Goal: Check status: Check status

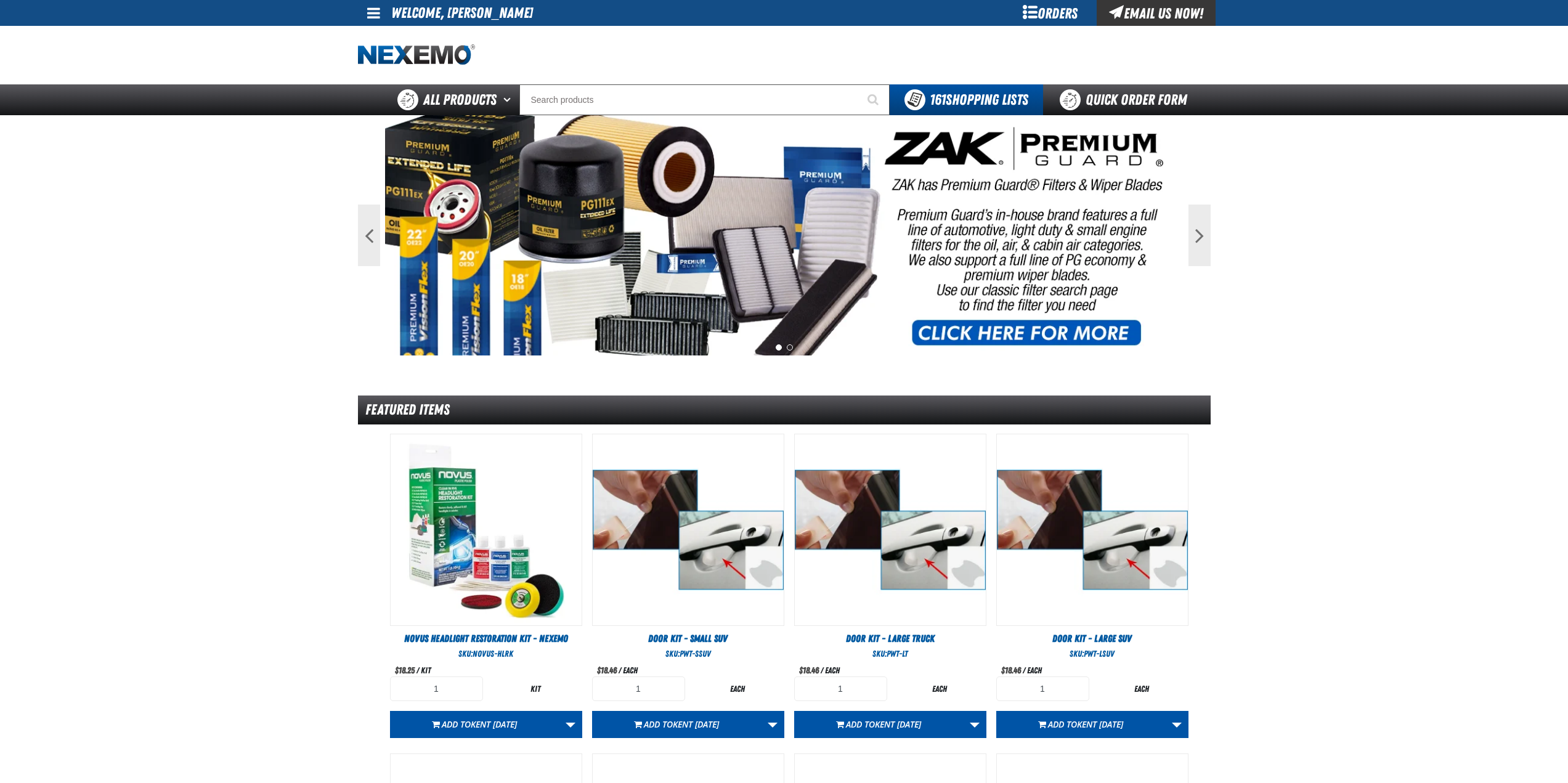
click at [1071, 7] on div "Orders" at bounding box center [1050, 13] width 92 height 26
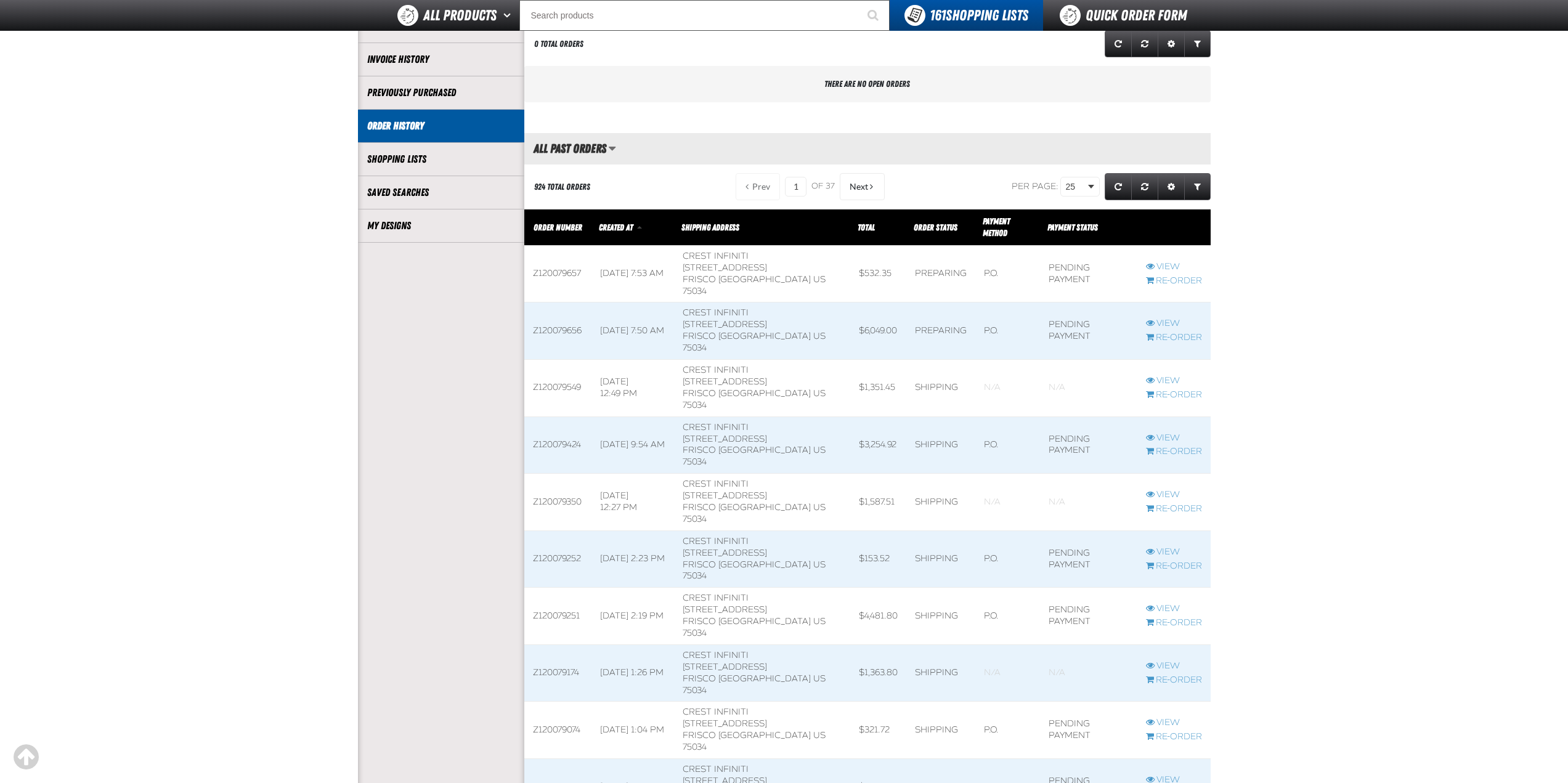
scroll to position [185, 0]
click at [1161, 374] on link "View" at bounding box center [1174, 380] width 56 height 11
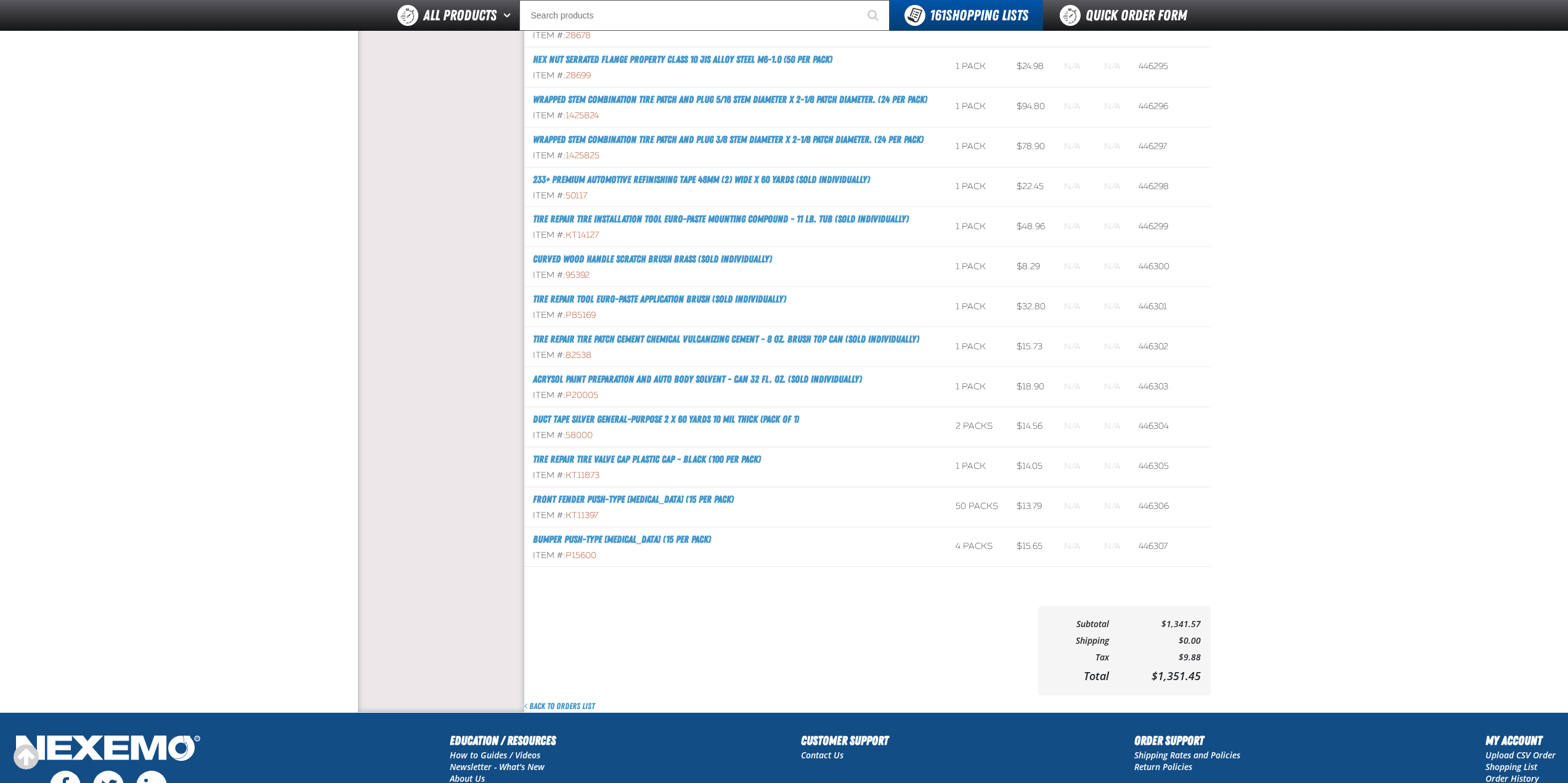
scroll to position [288, 0]
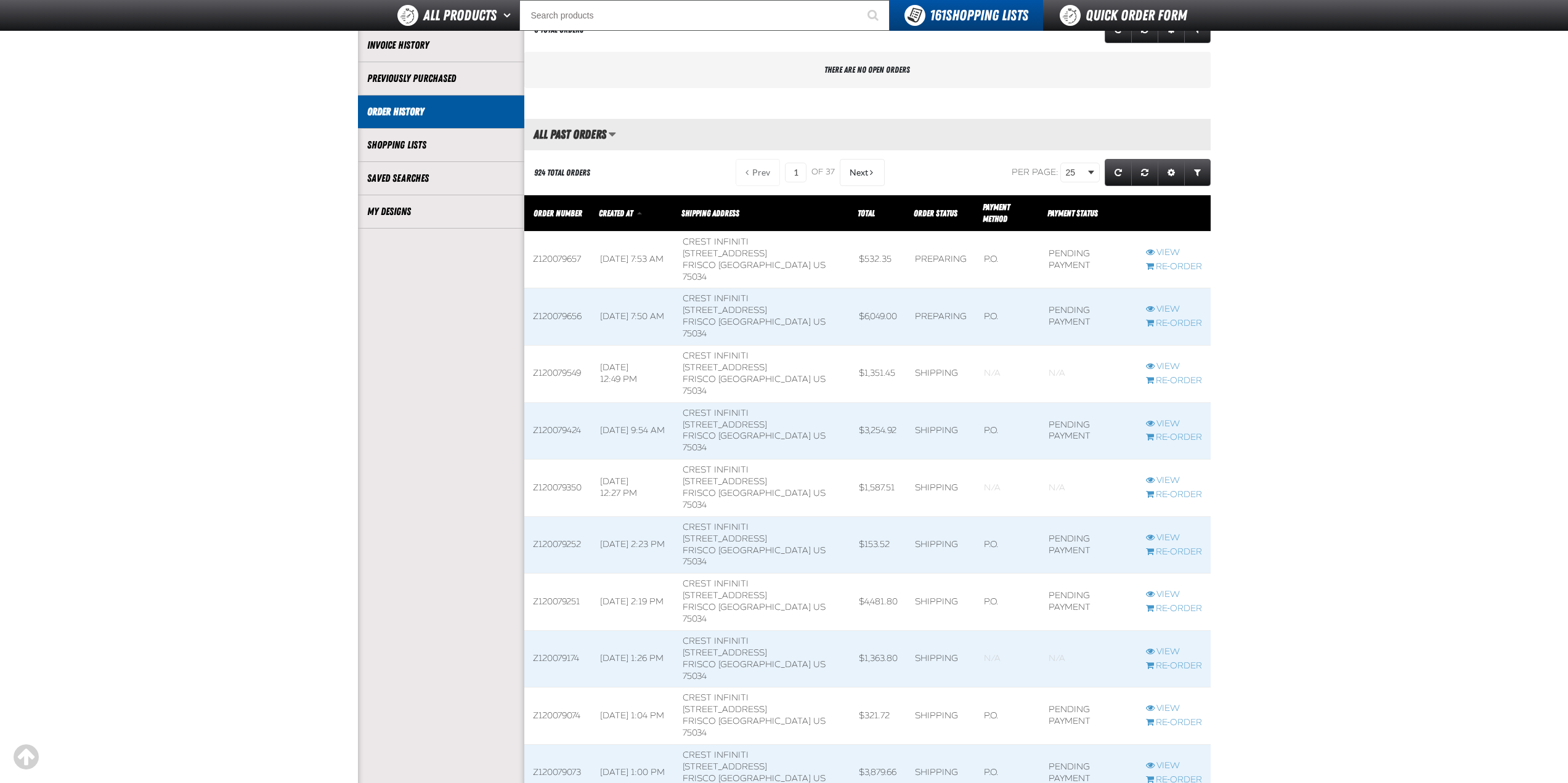
scroll to position [124, 0]
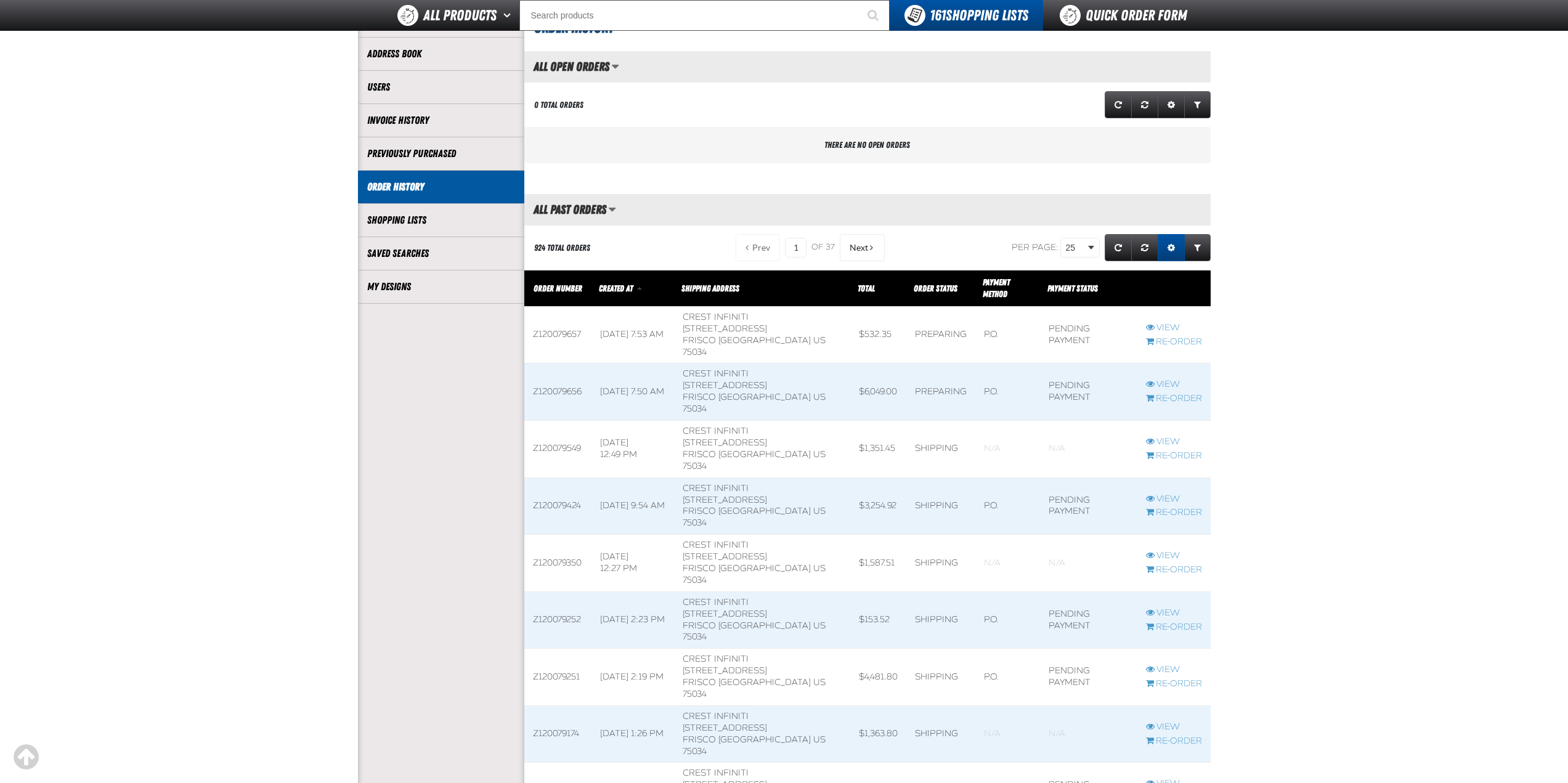
click at [1168, 247] on span "Expand or Collapse Grid Settings" at bounding box center [1171, 248] width 8 height 9
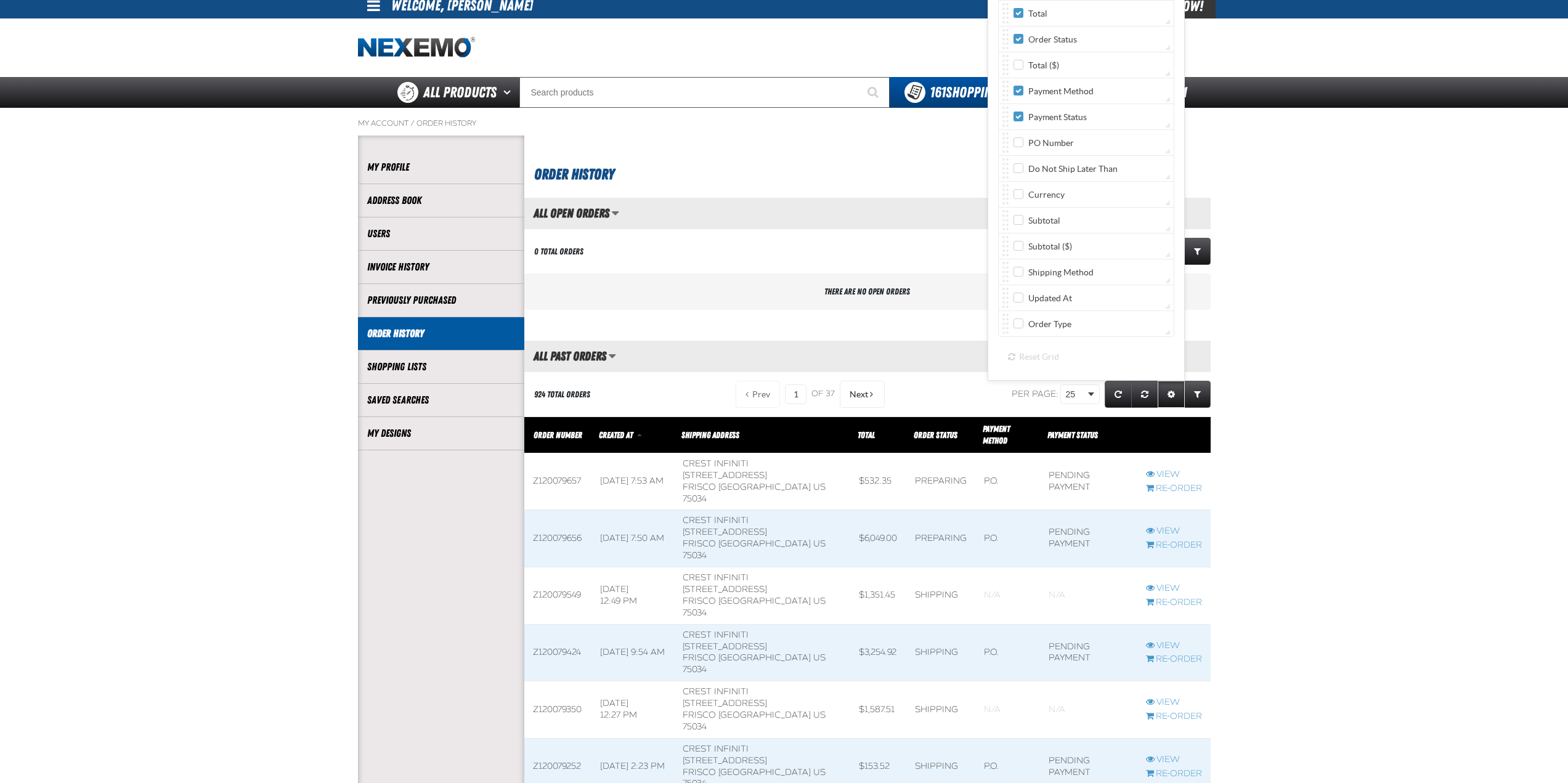
scroll to position [0, 0]
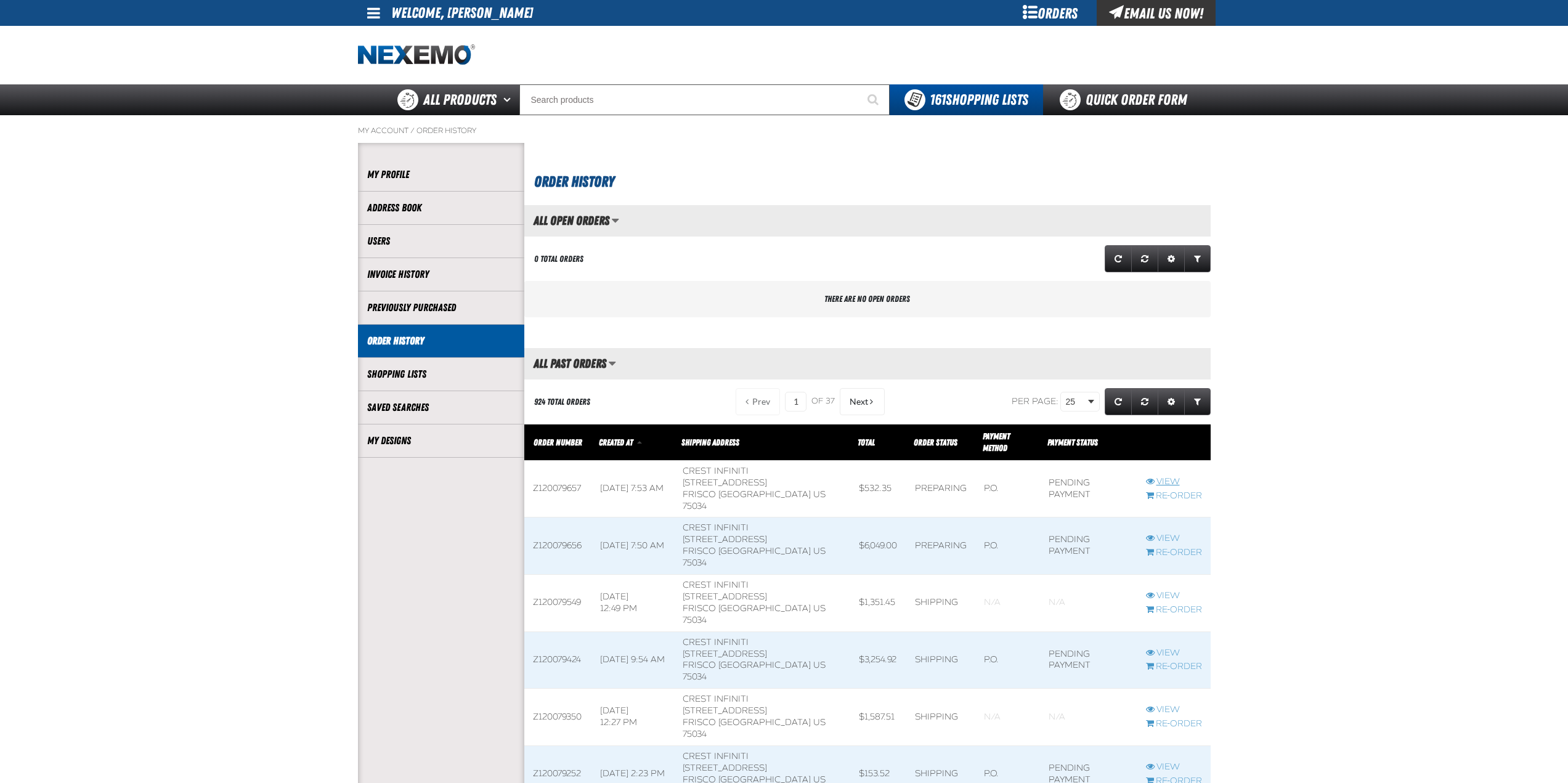
click at [1171, 476] on link "View" at bounding box center [1174, 482] width 56 height 11
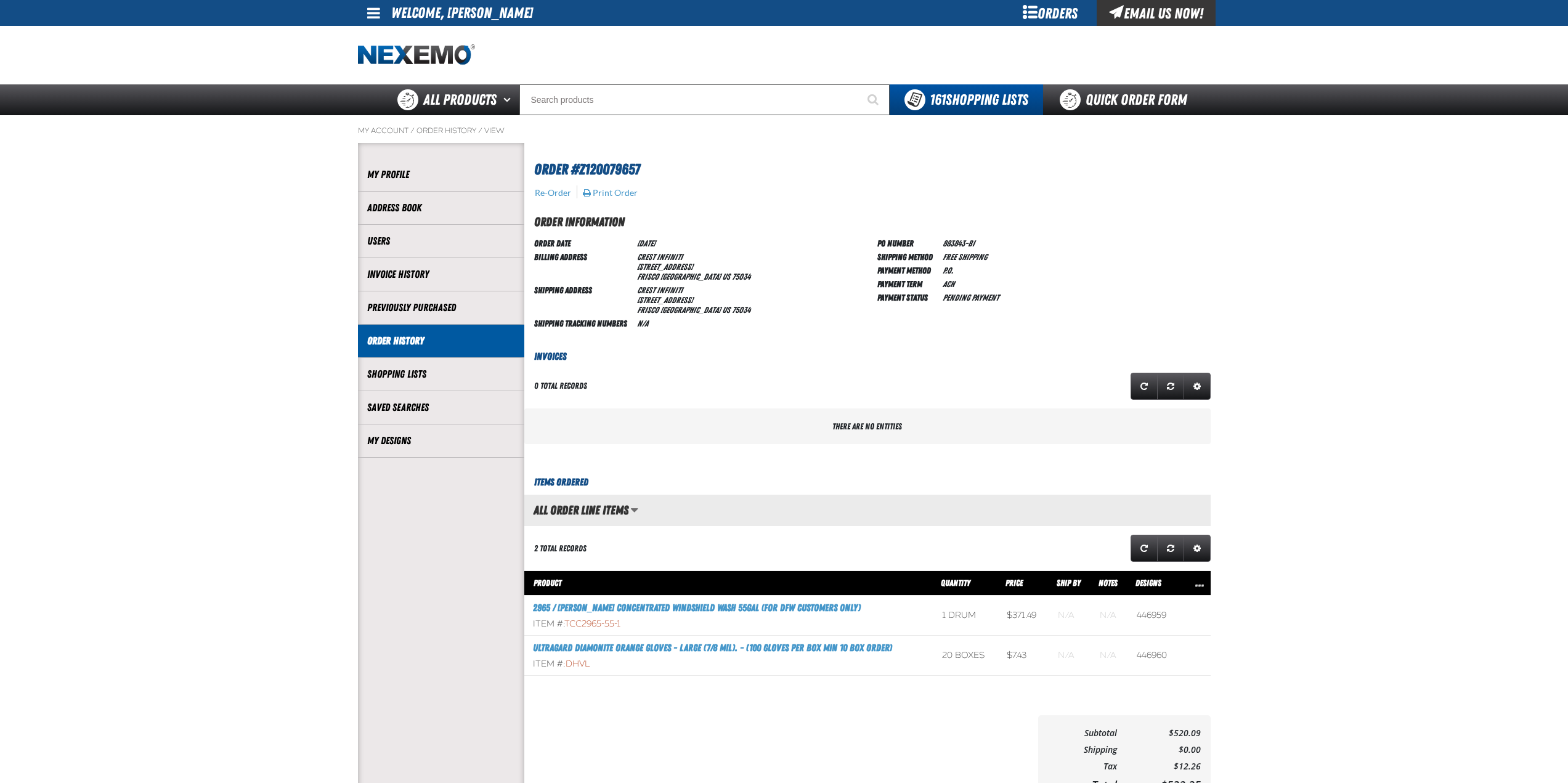
scroll to position [1, 1]
drag, startPoint x: 936, startPoint y: 245, endPoint x: 1047, endPoint y: 241, distance: 111.1
click at [1047, 241] on div "PO Number 883843-BI Shipping Method Free Shipping Payment Method P.O. Payment T…" at bounding box center [1044, 283] width 333 height 94
drag, startPoint x: 300, startPoint y: 380, endPoint x: 404, endPoint y: 148, distance: 254.2
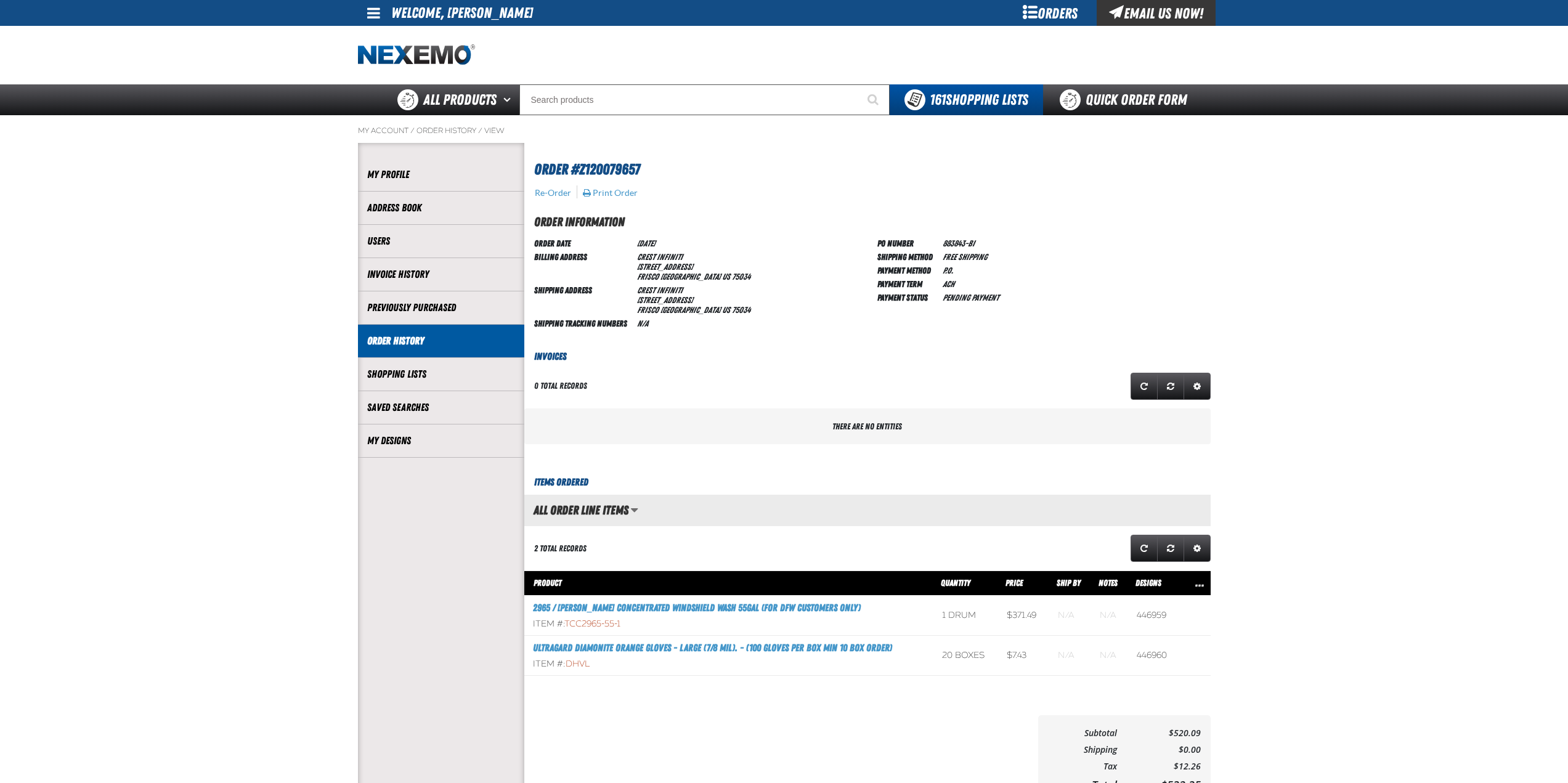
click at [300, 380] on main "My Account / Order History / View" at bounding box center [784, 468] width 1568 height 706
click at [397, 53] on img "Home" at bounding box center [416, 55] width 117 height 22
